Goal: Information Seeking & Learning: Compare options

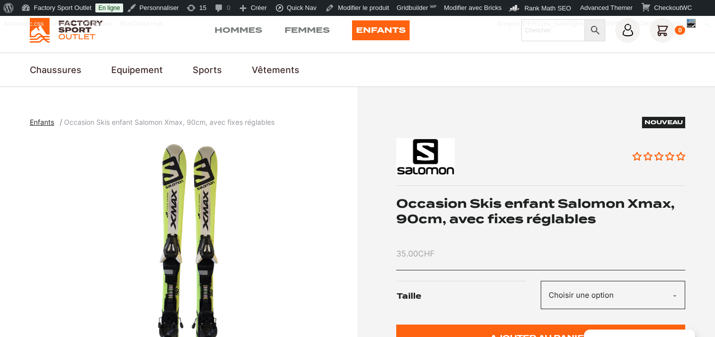
scroll to position [91, 0]
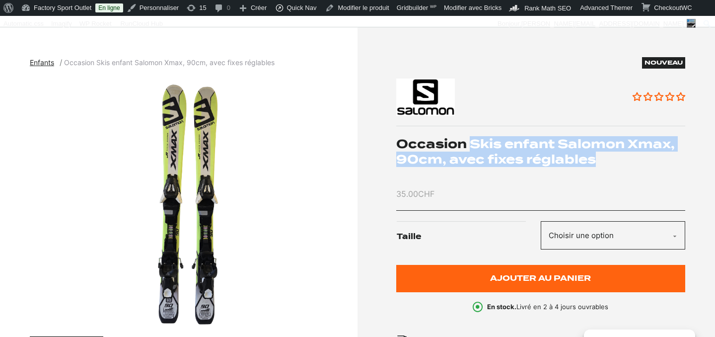
drag, startPoint x: 470, startPoint y: 143, endPoint x: 605, endPoint y: 158, distance: 135.0
click at [605, 158] on h1 "Occasion Skis enfant Salomon Xmax, 90cm, avec fixes réglables" at bounding box center [541, 151] width 290 height 31
copy h1 "Skis enfant Salomon Xmax, 90cm, avec fixes réglables"
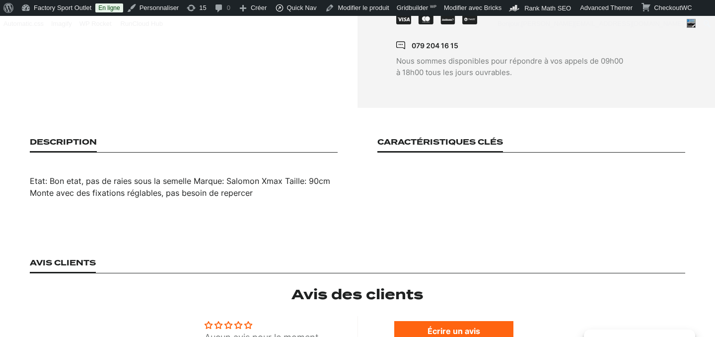
scroll to position [562, 0]
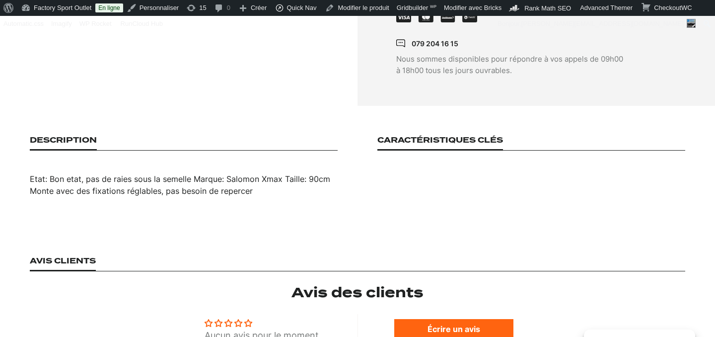
click at [30, 173] on div "Etat: Bon etat, pas de raies sous la semelle Marque: Salomon Xmax Taille: 90cm …" at bounding box center [184, 185] width 308 height 24
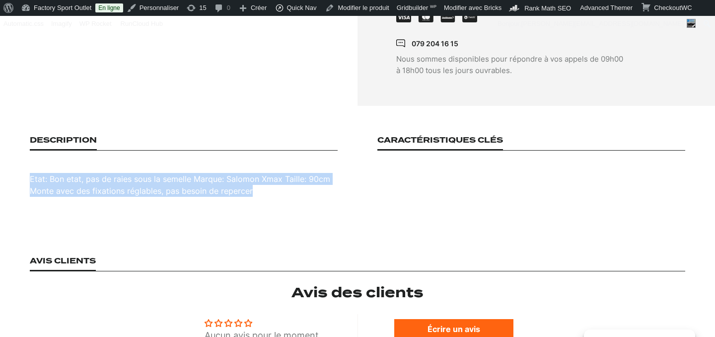
drag, startPoint x: 29, startPoint y: 166, endPoint x: 269, endPoint y: 185, distance: 240.7
click at [269, 185] on div "Etat: Bon etat, pas de raies sous la semelle Marque: Salomon Xmax Taille: 90cm …" at bounding box center [184, 185] width 308 height 24
copy div "Etat: Bon etat, pas de raies sous la semelle Marque: Salomon Xmax Taille: 90cm …"
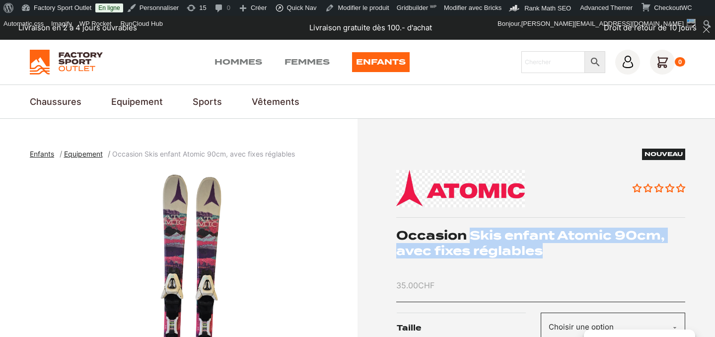
drag, startPoint x: 471, startPoint y: 233, endPoint x: 556, endPoint y: 254, distance: 88.1
click at [557, 255] on h1 "Occasion Skis enfant Atomic 90cm, avec fixes réglables" at bounding box center [541, 243] width 290 height 31
copy h1 "Skis enfant Atomic 90cm, avec fixes réglables"
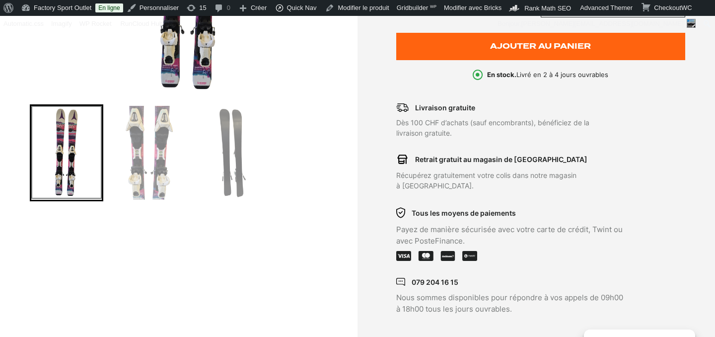
scroll to position [339, 0]
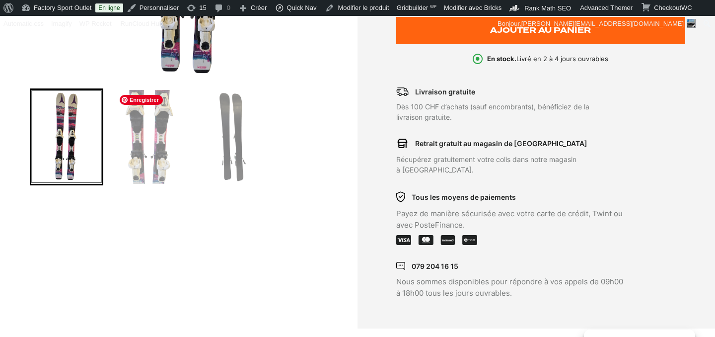
click at [175, 112] on img "Go to slide 2" at bounding box center [150, 137] width 71 height 94
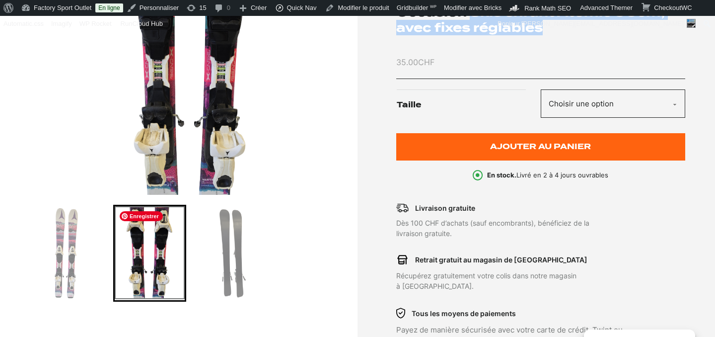
scroll to position [95, 0]
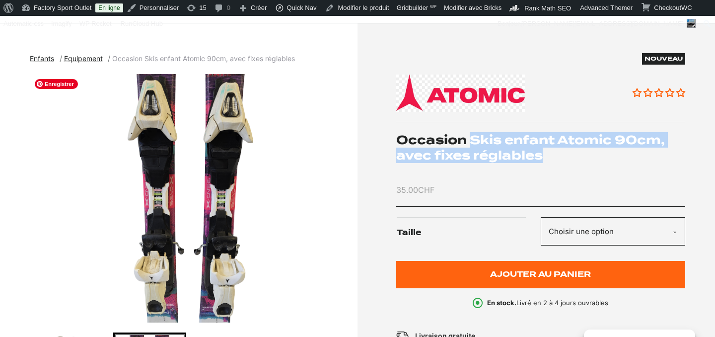
click at [176, 163] on img "2 of 3" at bounding box center [191, 198] width 323 height 248
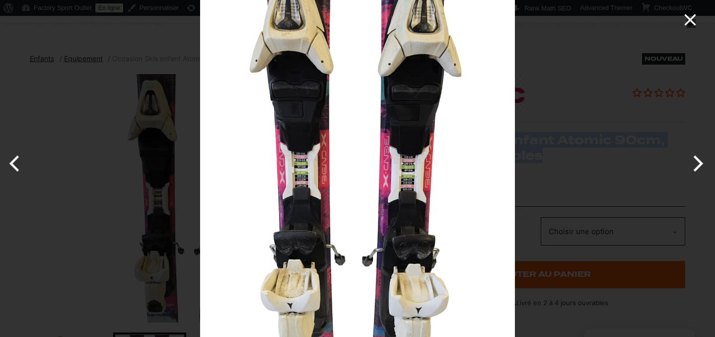
click at [689, 15] on icon "Close" at bounding box center [691, 20] width 20 height 20
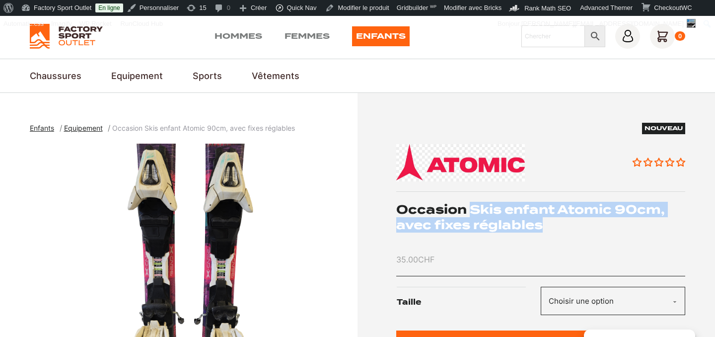
scroll to position [0, 0]
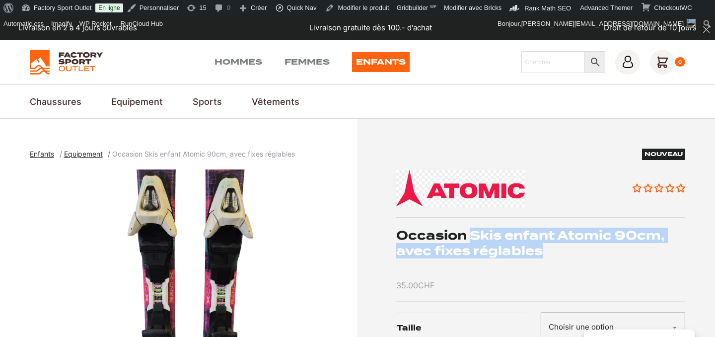
click at [391, 57] on link "Enfants" at bounding box center [381, 62] width 58 height 20
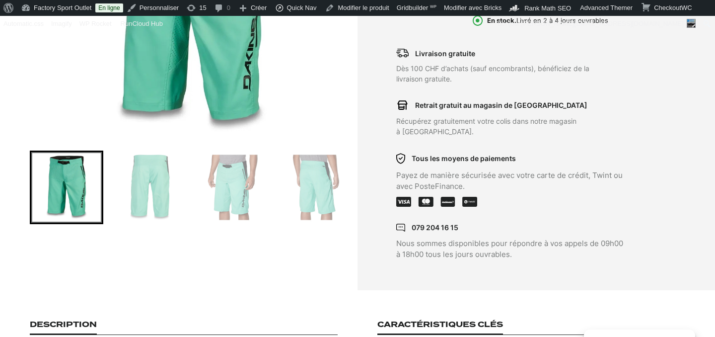
scroll to position [279, 0]
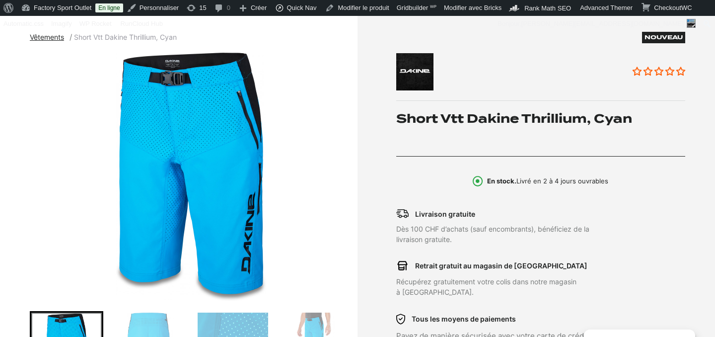
scroll to position [156, 0]
